Goal: Navigation & Orientation: Find specific page/section

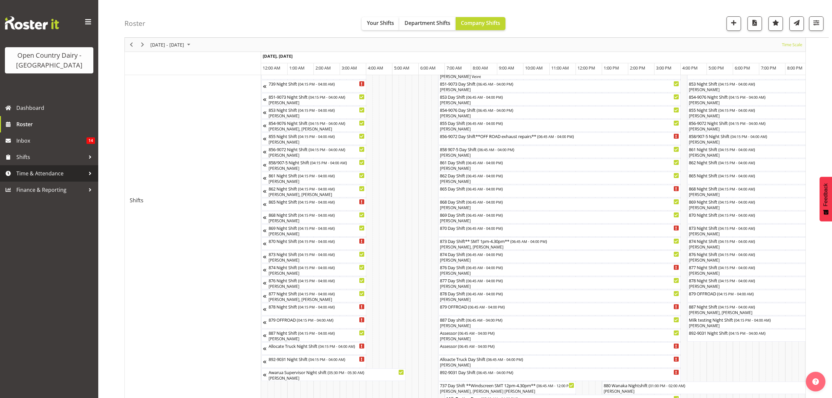
scroll to position [0, 2517]
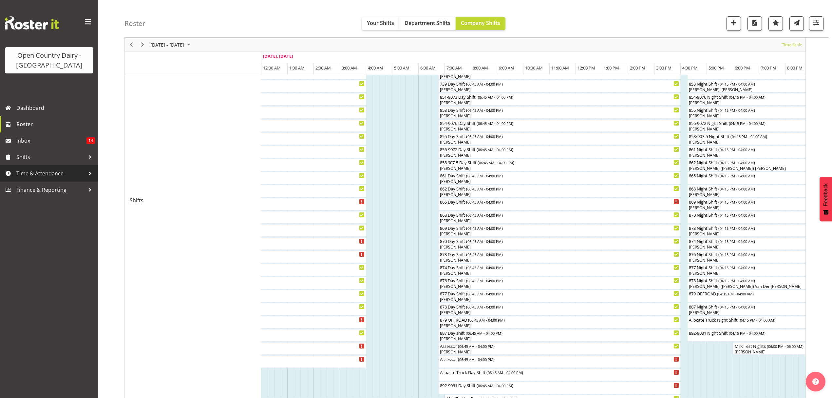
click at [32, 172] on span "Time & Attendance" at bounding box center [50, 173] width 69 height 10
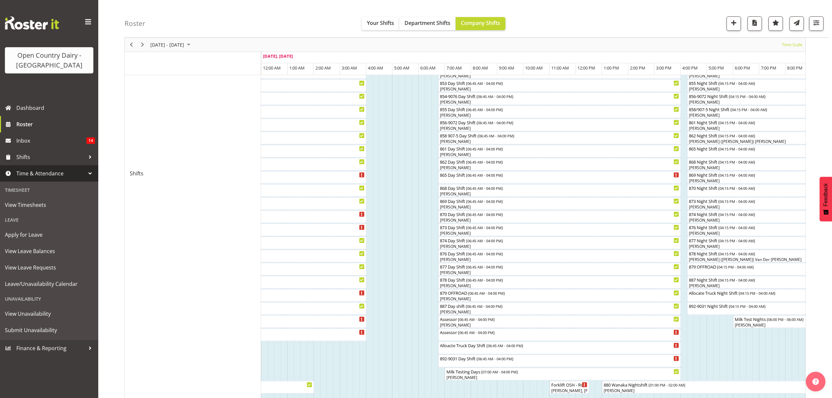
scroll to position [175, 0]
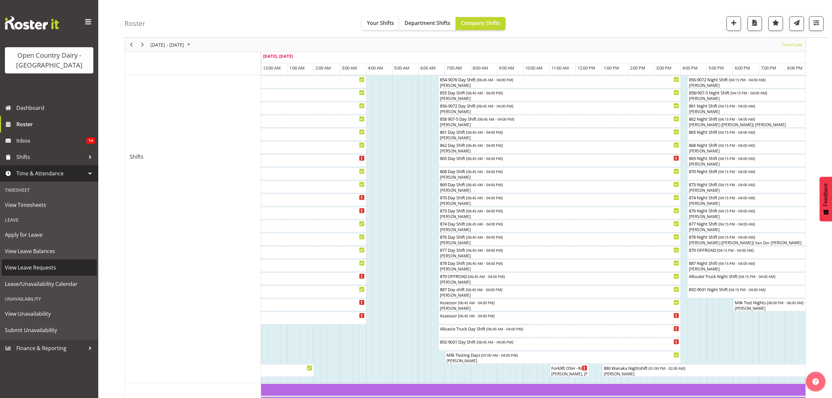
click at [37, 269] on span "View Leave Requests" at bounding box center [49, 267] width 88 height 10
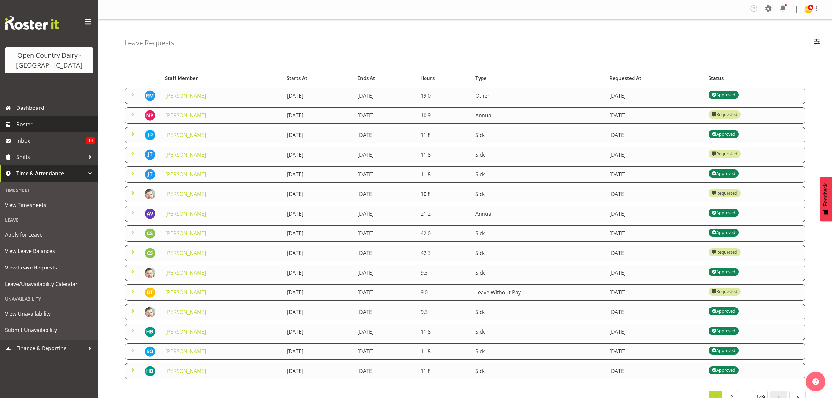
click at [21, 124] on span "Roster" at bounding box center [55, 124] width 79 height 10
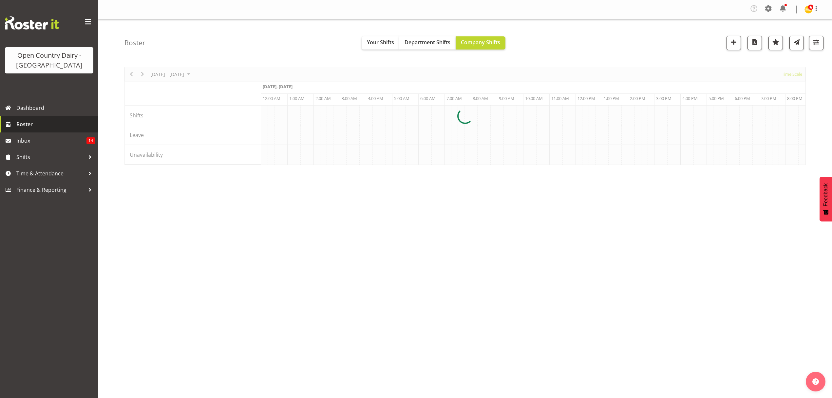
scroll to position [0, 2517]
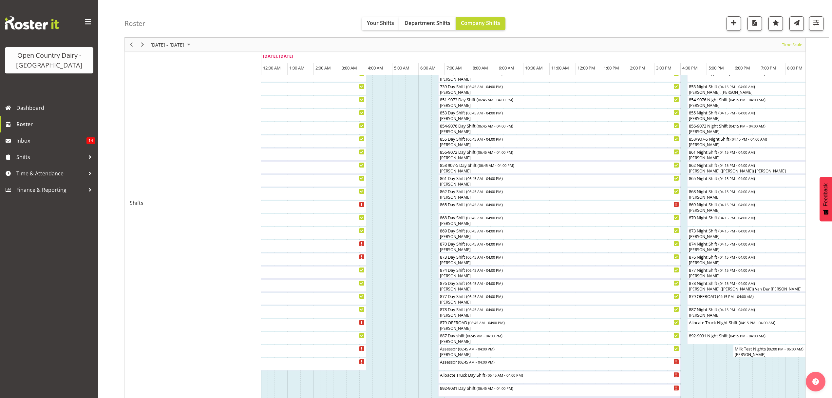
scroll to position [131, 0]
click at [141, 44] on span "Next" at bounding box center [143, 45] width 8 height 8
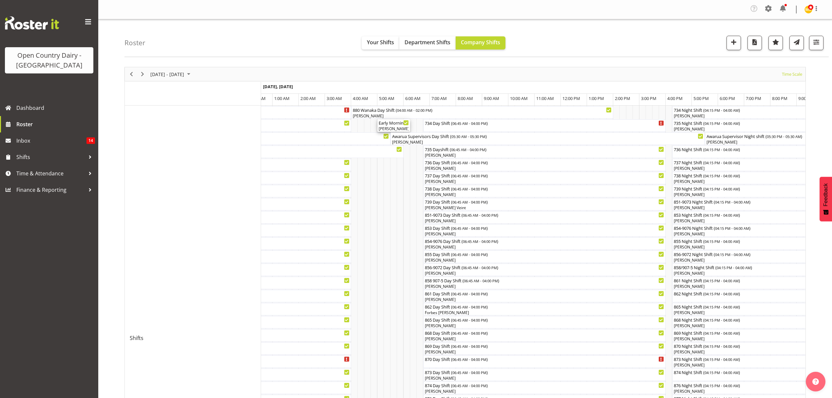
click at [387, 127] on div "[PERSON_NAME], [PERSON_NAME]" at bounding box center [394, 129] width 30 height 6
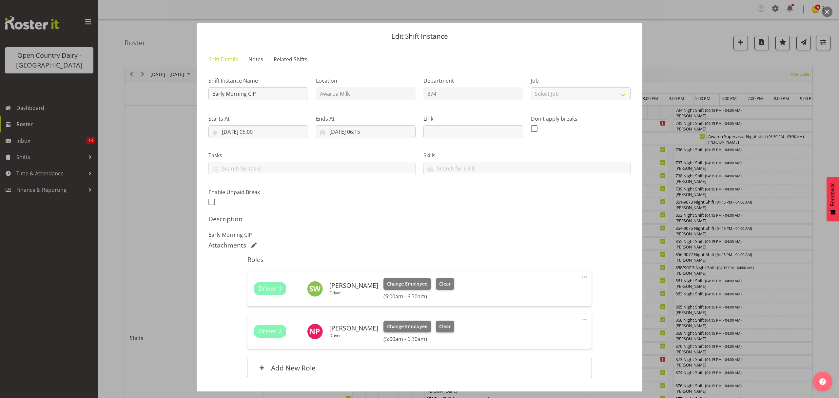
click at [691, 29] on div at bounding box center [419, 199] width 839 height 398
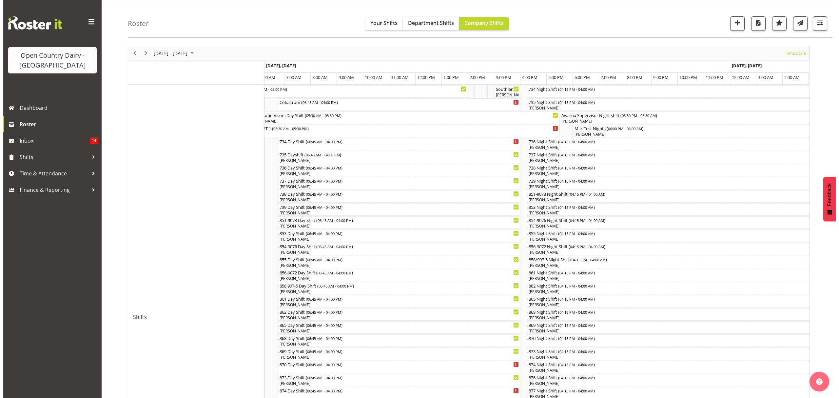
scroll to position [175, 0]
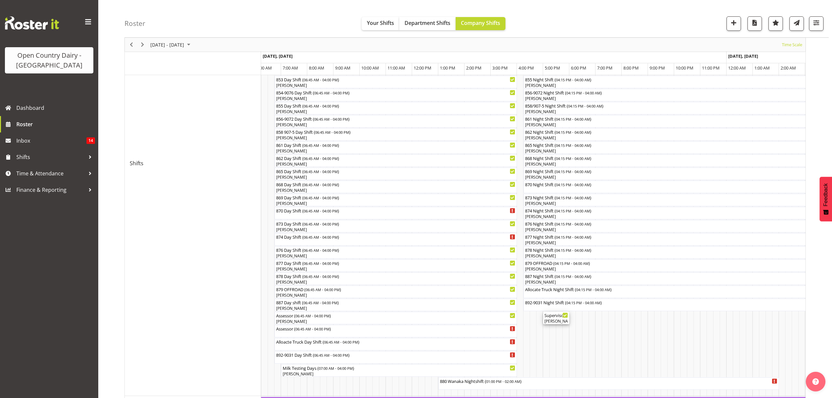
click at [554, 321] on div "Ethan Moore, Leonna Turner, Michael Straith, Vishal Vadadoriya" at bounding box center [557, 321] width 24 height 6
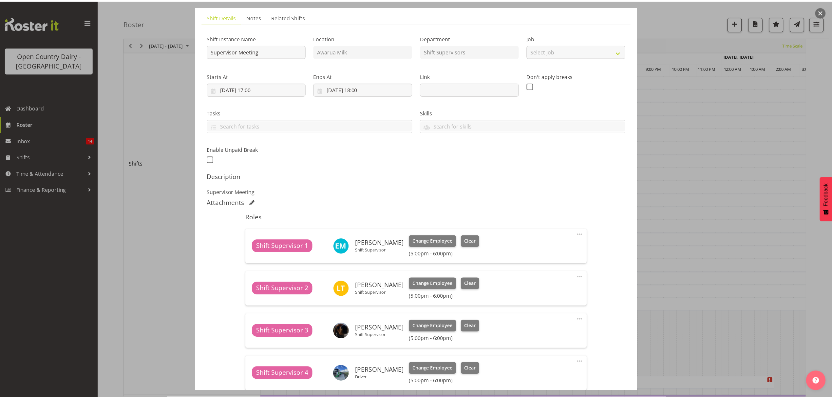
scroll to position [131, 0]
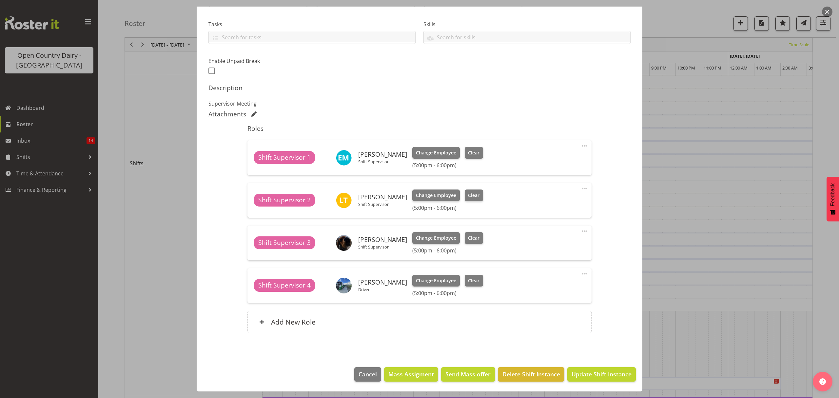
click at [725, 263] on div at bounding box center [419, 199] width 839 height 398
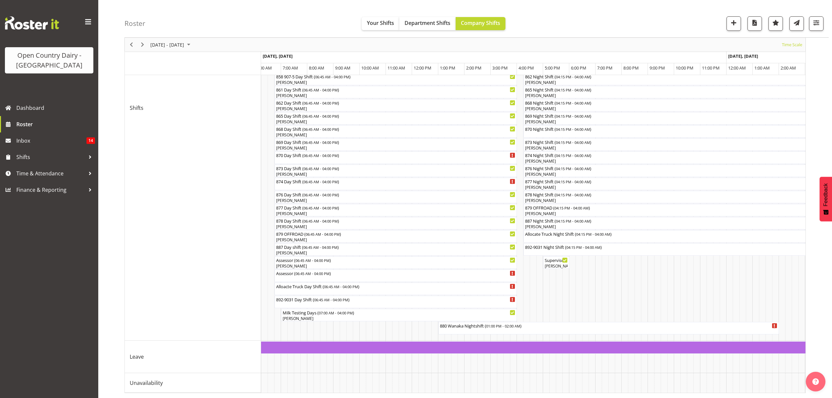
scroll to position [237, 0]
